Goal: Task Accomplishment & Management: Complete application form

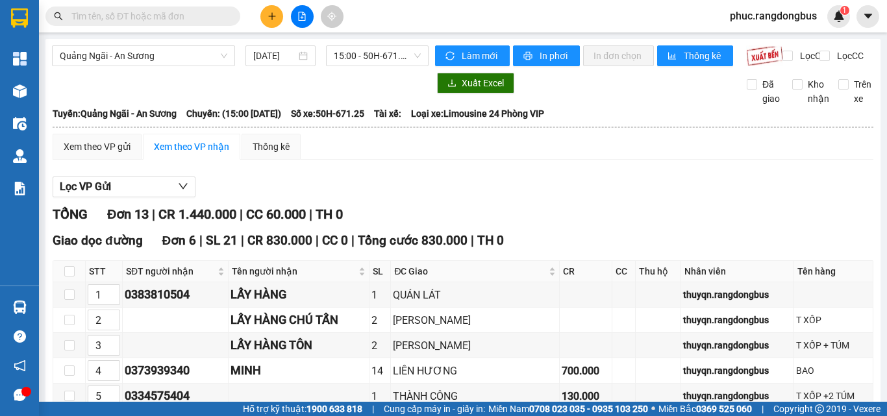
scroll to position [386, 0]
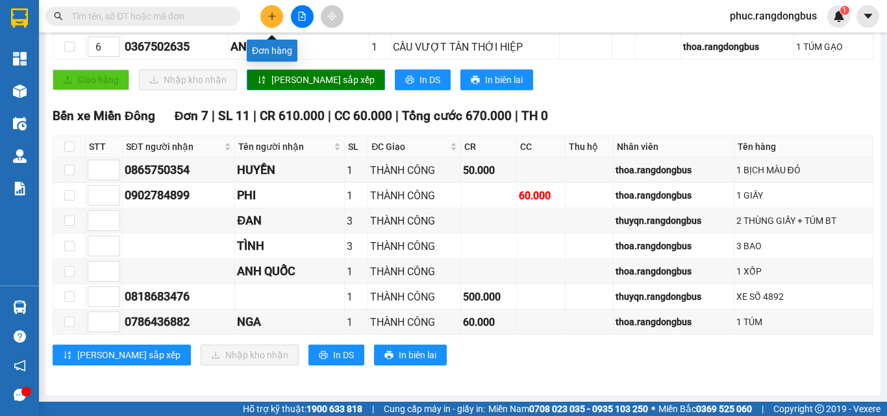
click at [274, 18] on icon "plus" at bounding box center [272, 16] width 9 height 9
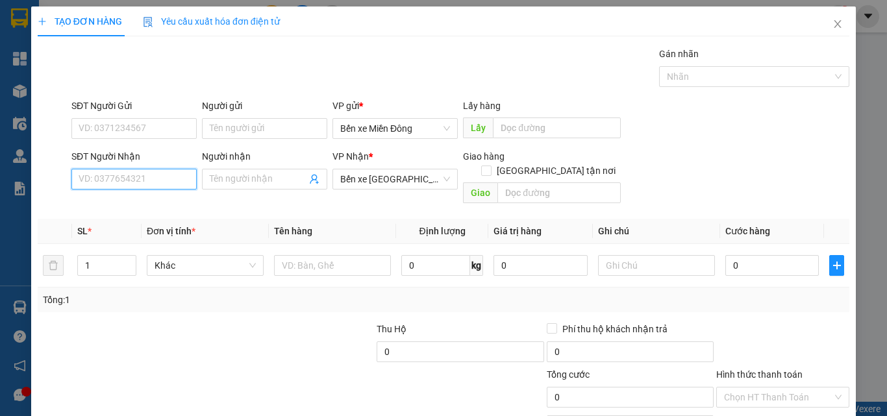
click at [156, 181] on input "SĐT Người Nhận" at bounding box center [133, 179] width 125 height 21
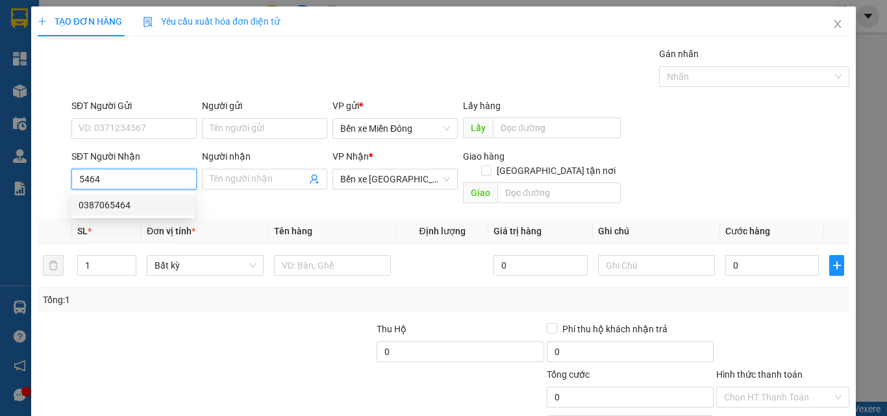
click at [153, 208] on div "0387065464" at bounding box center [133, 205] width 108 height 14
type input "0387065464"
type input "TRẠM VIỆT TÌNH CA"
type input "250.000"
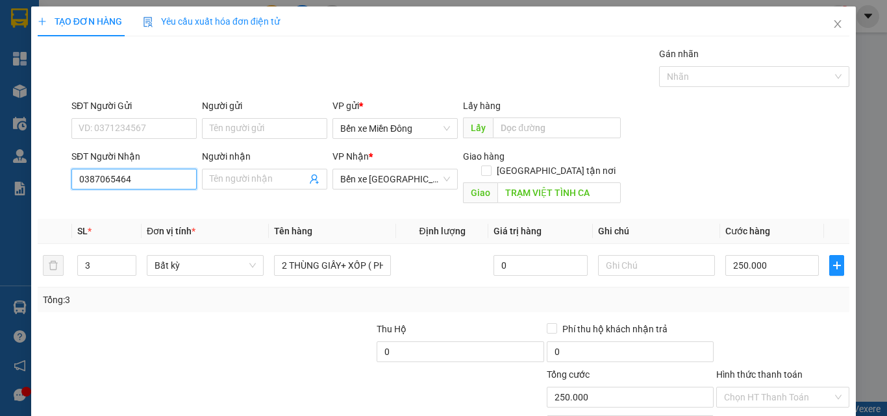
click at [157, 179] on input "0387065464" at bounding box center [133, 179] width 125 height 21
click at [135, 202] on div "0337793971 - CHỊ MAI" at bounding box center [133, 205] width 108 height 14
type input "0337793971"
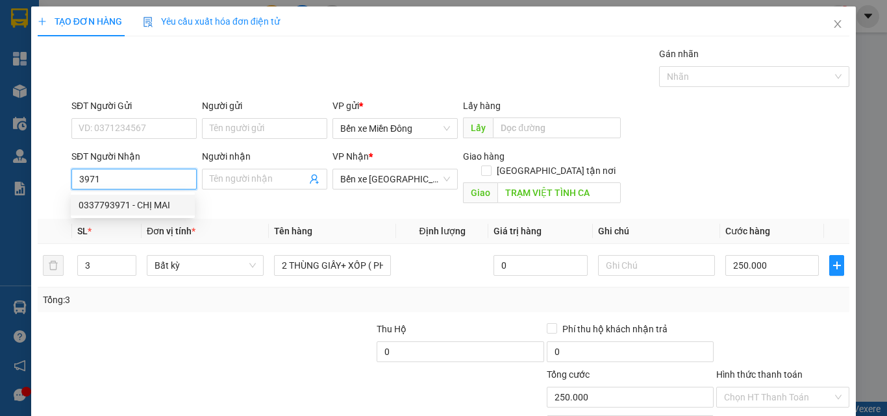
type input "CHỊ MAI"
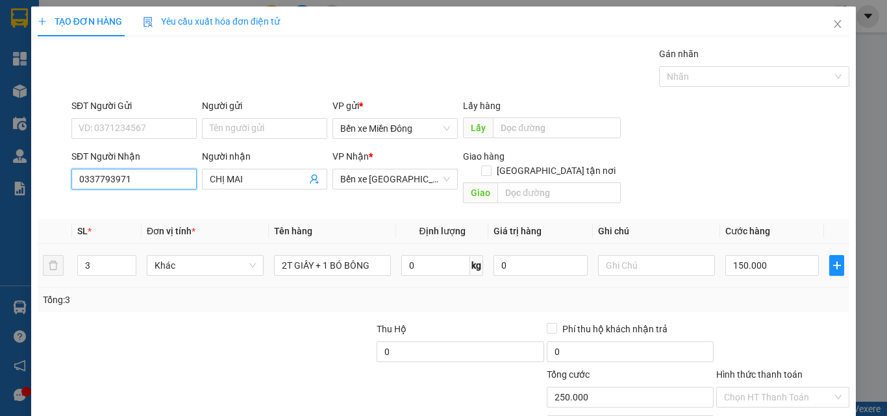
type input "150.000"
type input "0337793971"
click at [274, 368] on div at bounding box center [342, 390] width 136 height 45
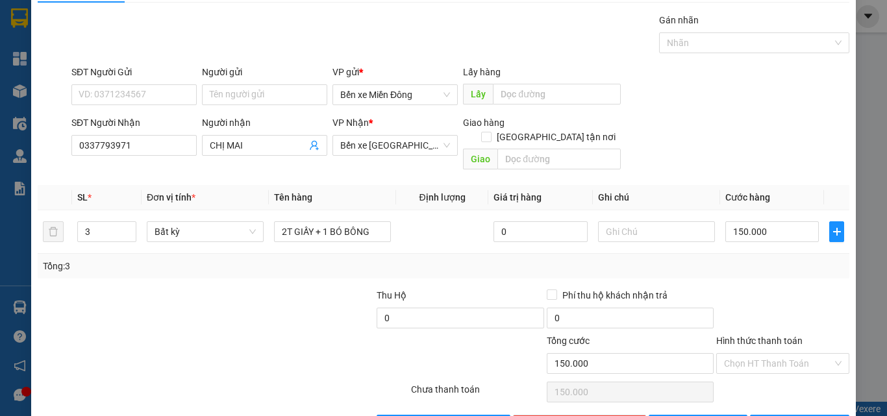
scroll to position [64, 0]
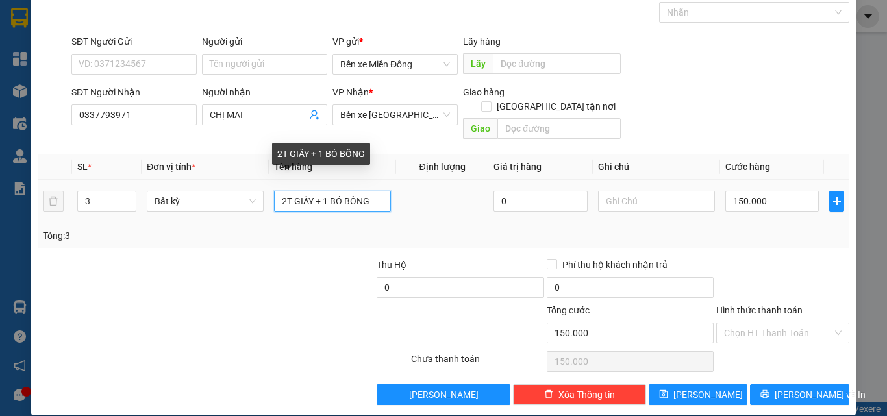
click at [288, 191] on input "2T GIẤY + 1 BÓ BÔNG" at bounding box center [332, 201] width 117 height 21
type input "1T XỐP + 1 SỌT NHỰA + 1 BÓ BÔNG"
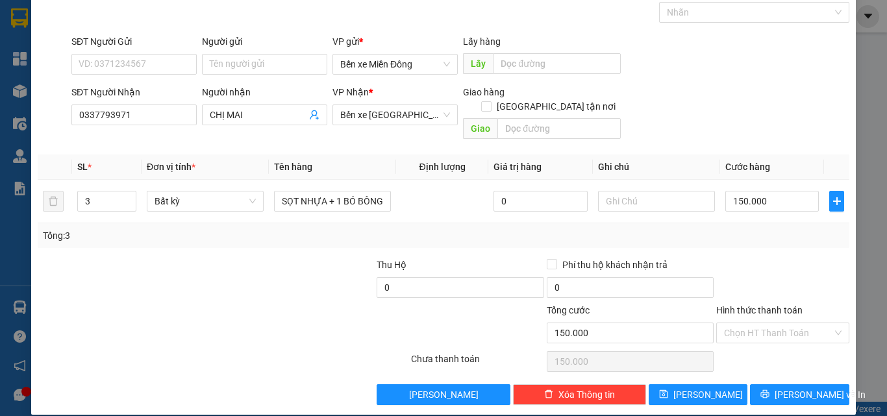
click at [238, 258] on div at bounding box center [291, 280] width 170 height 45
click at [821, 258] on div at bounding box center [783, 280] width 136 height 45
click at [775, 238] on div "Transit Pickup Surcharge Ids Transit Deliver Surcharge Ids Transit Deliver Surc…" at bounding box center [444, 193] width 812 height 423
click at [789, 258] on div at bounding box center [783, 280] width 136 height 45
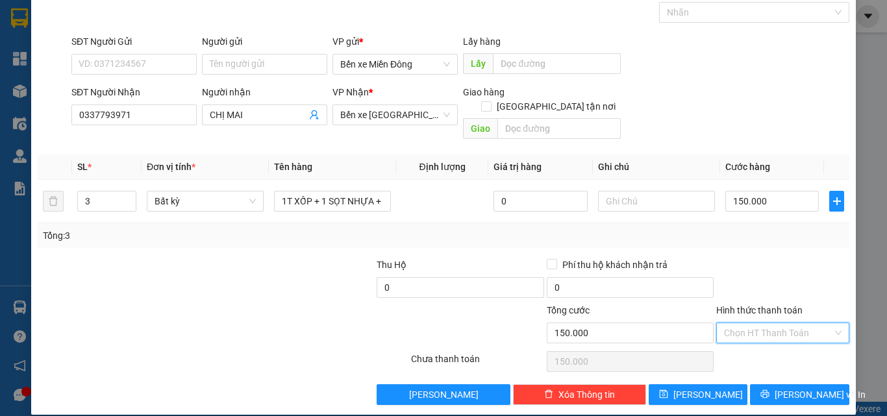
click at [792, 323] on input "Hình thức thanh toán" at bounding box center [778, 332] width 108 height 19
click at [781, 345] on div "Tại văn phòng" at bounding box center [775, 345] width 116 height 14
type input "0"
click at [794, 388] on span "[PERSON_NAME] và In" at bounding box center [820, 395] width 91 height 14
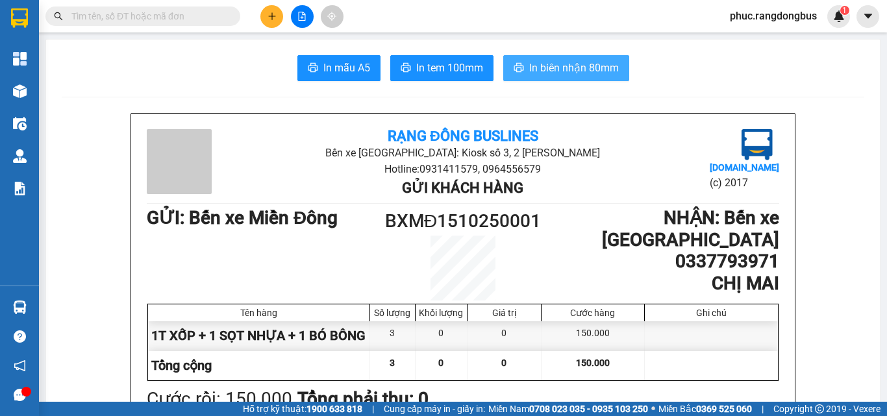
click at [585, 73] on span "In biên nhận 80mm" at bounding box center [574, 68] width 90 height 16
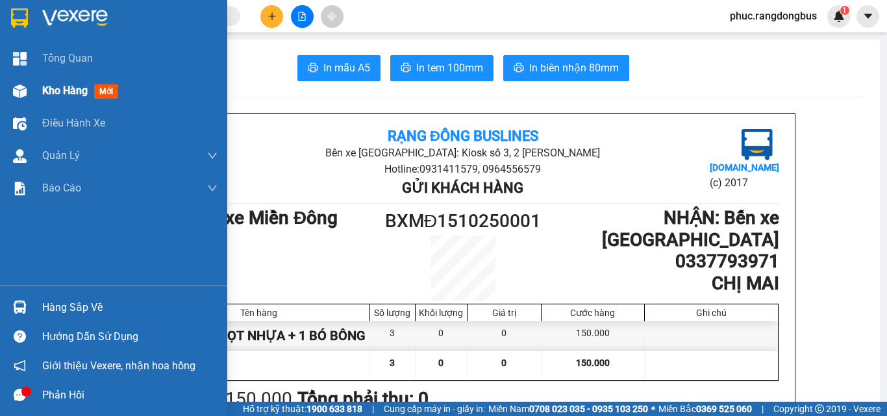
click at [20, 94] on img at bounding box center [20, 91] width 14 height 14
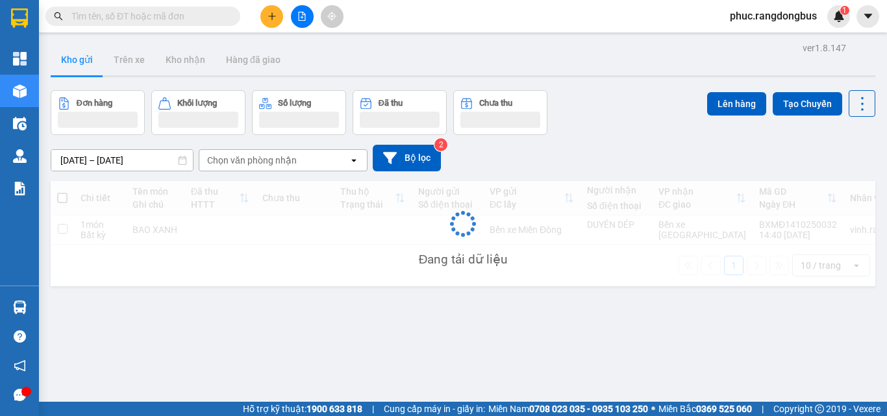
click at [301, 19] on icon "file-add" at bounding box center [301, 16] width 9 height 9
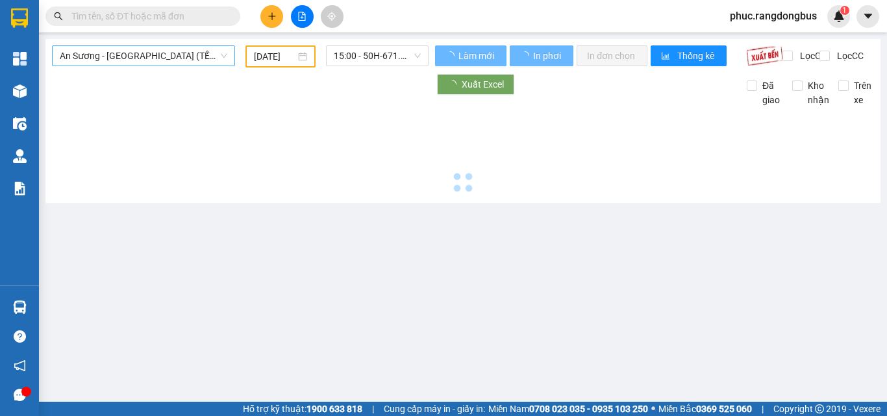
type input "[DATE]"
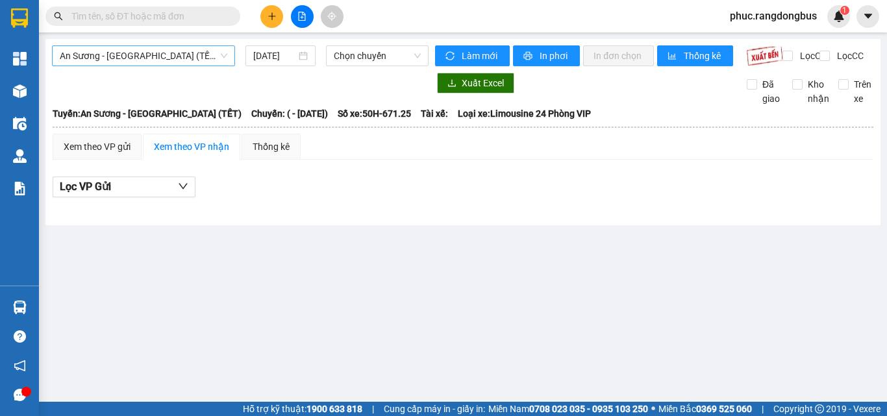
click at [121, 60] on span "An Sương - [GEOGRAPHIC_DATA] (TẾT)" at bounding box center [144, 55] width 168 height 19
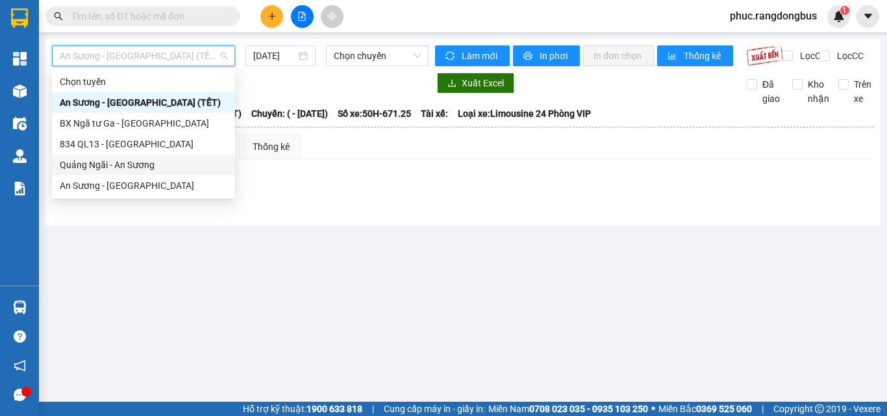
click at [98, 164] on div "Quảng Ngãi - An Sương" at bounding box center [144, 165] width 168 height 14
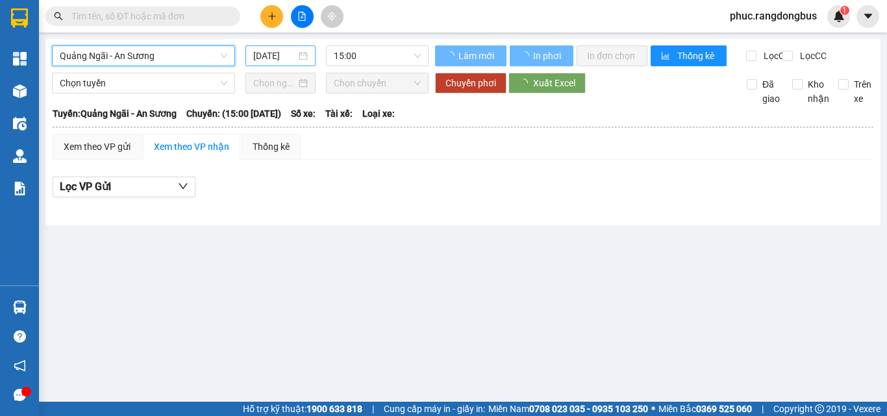
click at [256, 60] on input "[DATE]" at bounding box center [274, 56] width 43 height 14
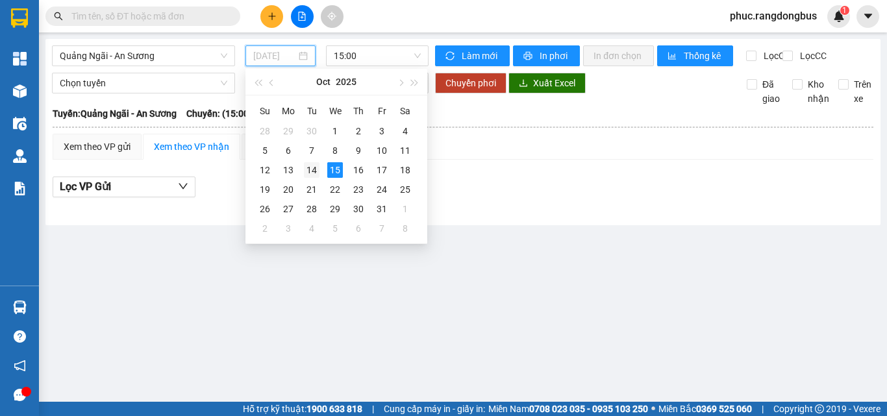
click at [308, 168] on div "14" at bounding box center [312, 170] width 16 height 16
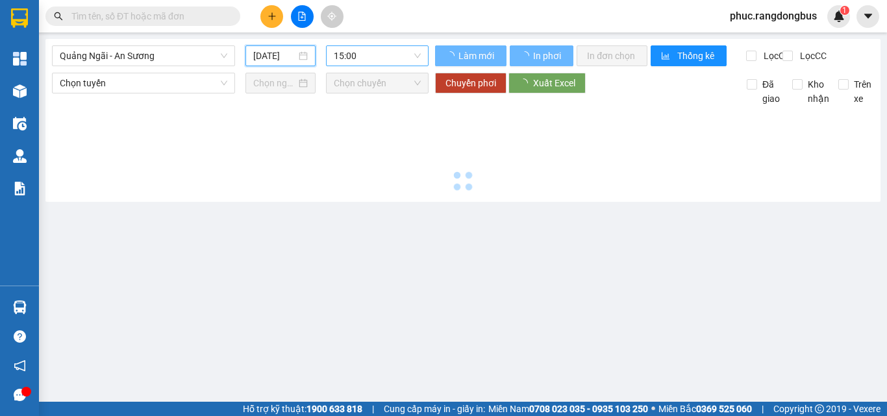
type input "[DATE]"
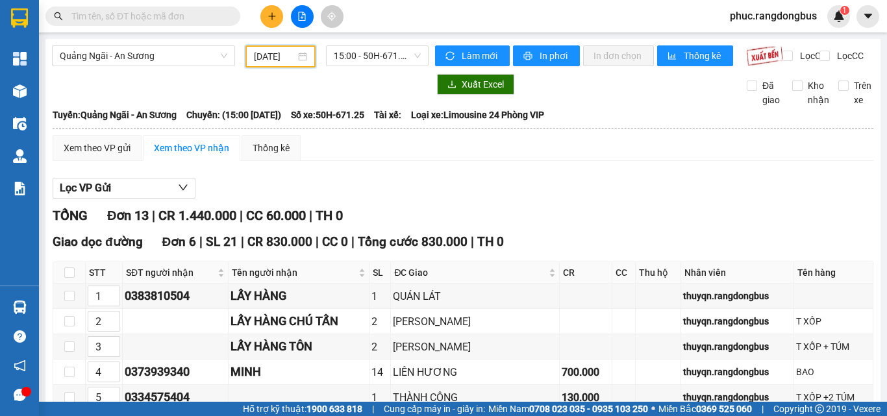
scroll to position [386, 0]
